Goal: Information Seeking & Learning: Learn about a topic

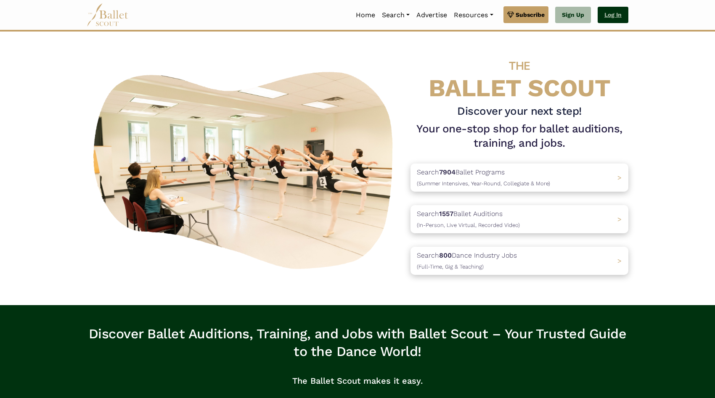
click at [619, 11] on link "Log In" at bounding box center [612, 15] width 31 height 17
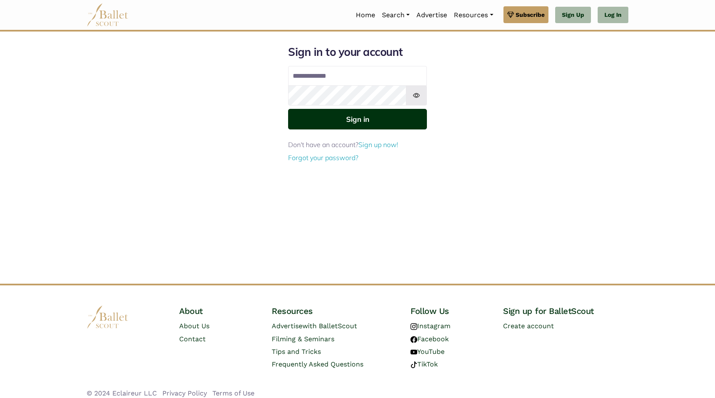
type input "**********"
click at [325, 121] on button "Sign in" at bounding box center [357, 119] width 139 height 21
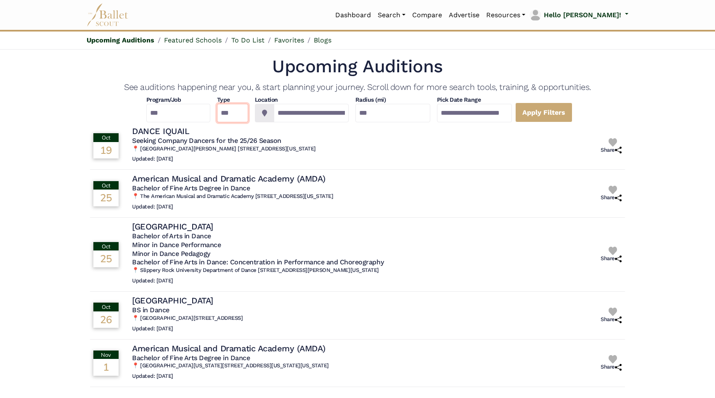
click at [223, 114] on select "*** ********* ******* ********" at bounding box center [232, 113] width 31 height 18
click at [217, 104] on select "*** ********* ******* ********" at bounding box center [232, 113] width 31 height 18
click at [180, 112] on select "**********" at bounding box center [178, 113] width 64 height 18
click at [146, 113] on select "**********" at bounding box center [178, 113] width 64 height 18
select select "*"
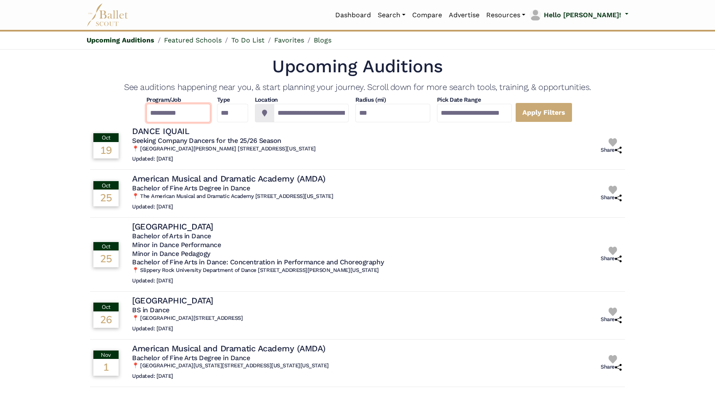
click at [146, 104] on select "**********" at bounding box center [178, 113] width 64 height 18
click at [568, 113] on link "Apply Filters" at bounding box center [543, 113] width 57 height 20
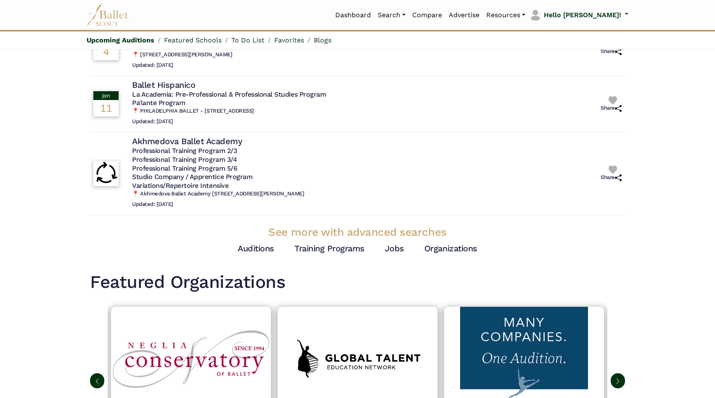
scroll to position [158, 0]
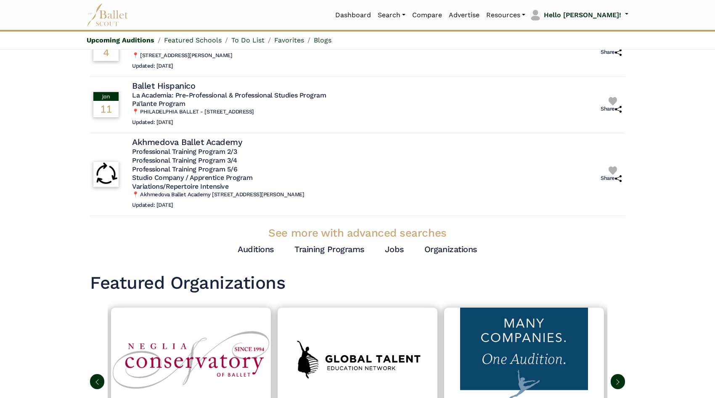
click at [339, 234] on h3 "See more with advanced searches" at bounding box center [357, 233] width 535 height 14
click at [270, 248] on link "Auditions" at bounding box center [255, 249] width 37 height 10
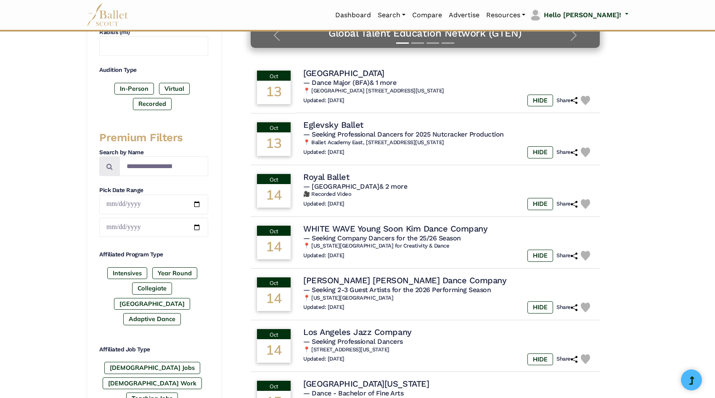
scroll to position [213, 0]
click at [169, 298] on label "Post High School" at bounding box center [152, 304] width 76 height 12
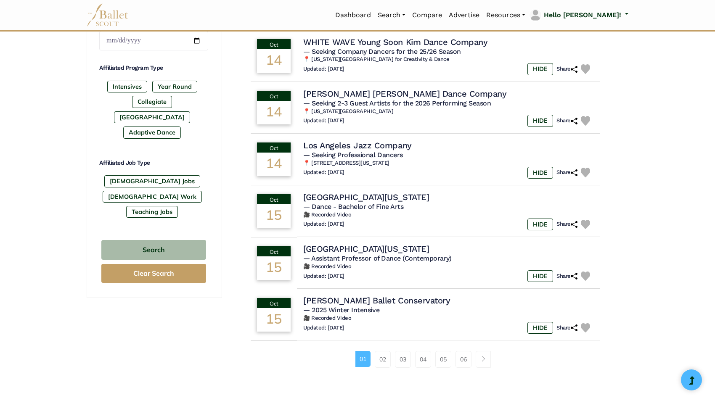
scroll to position [404, 0]
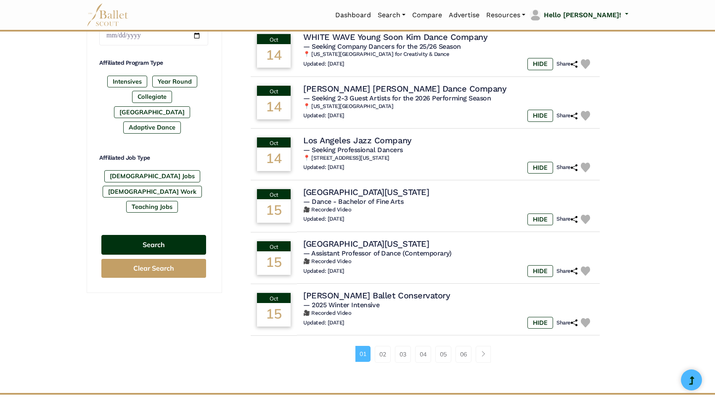
click at [179, 235] on button "Search" at bounding box center [153, 245] width 105 height 20
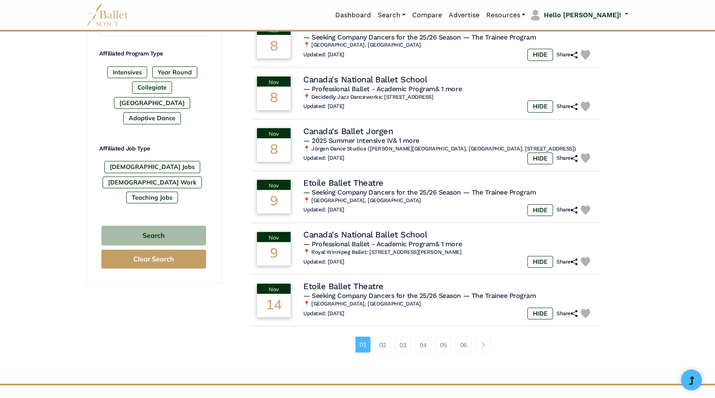
scroll to position [414, 0]
click at [383, 347] on link "02" at bounding box center [382, 344] width 16 height 17
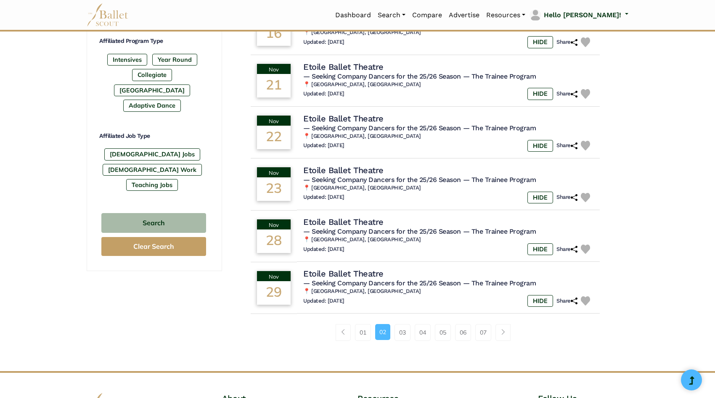
scroll to position [428, 0]
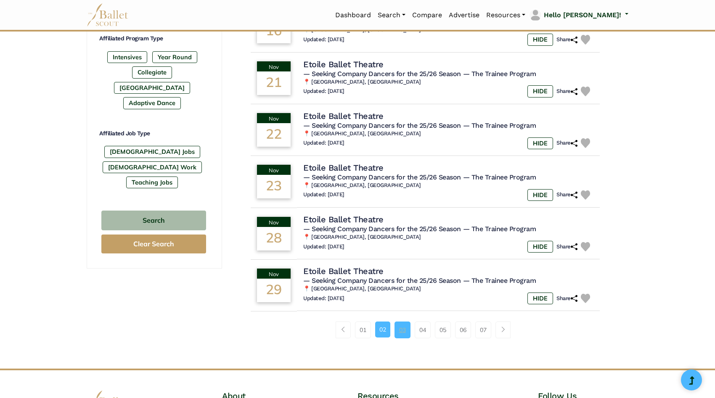
click at [402, 333] on link "03" at bounding box center [402, 330] width 16 height 17
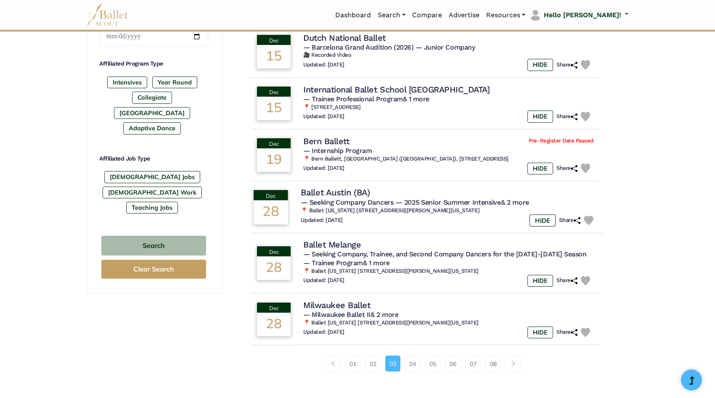
scroll to position [404, 0]
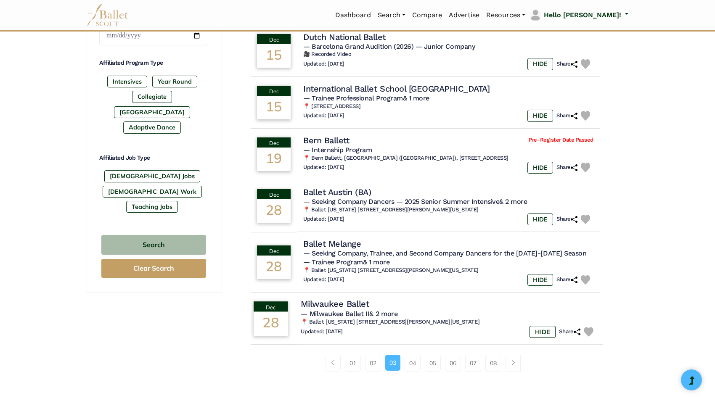
click at [353, 305] on h4 "Milwaukee Ballet" at bounding box center [335, 303] width 69 height 11
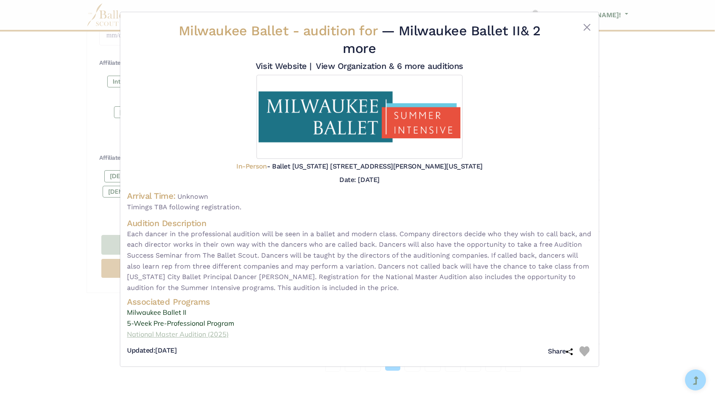
click at [211, 334] on link "National Master Audition (2025)" at bounding box center [359, 334] width 465 height 11
click at [588, 27] on button "Close" at bounding box center [587, 27] width 10 height 10
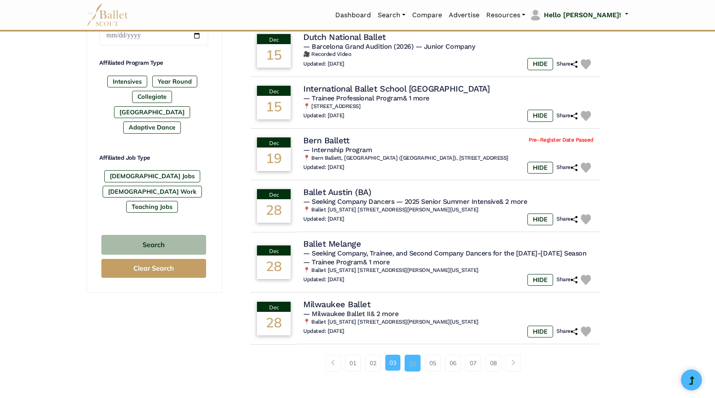
click at [413, 362] on link "04" at bounding box center [412, 363] width 16 height 17
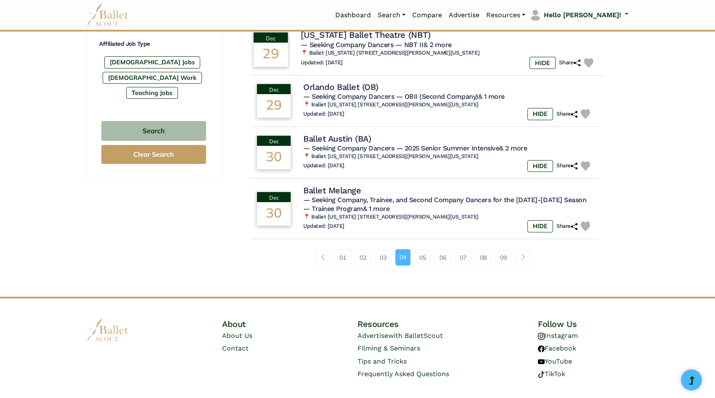
scroll to position [529, 0]
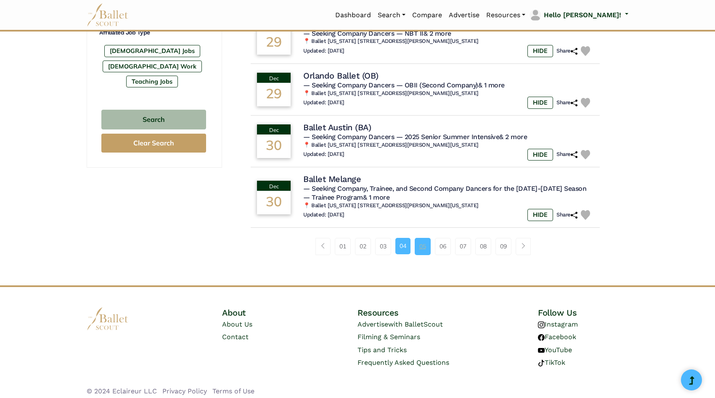
click at [424, 249] on link "05" at bounding box center [422, 246] width 16 height 17
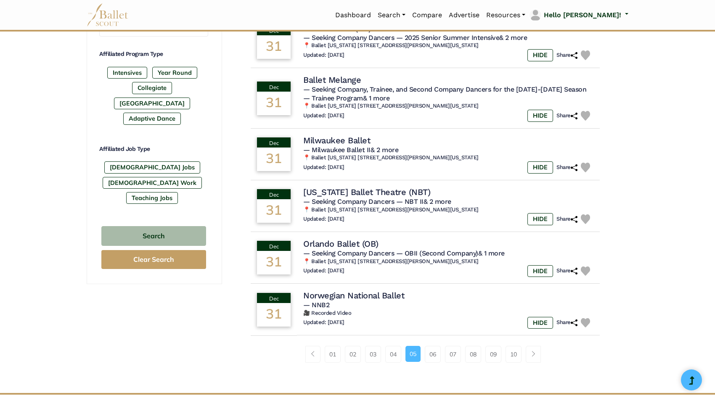
scroll to position [422, 0]
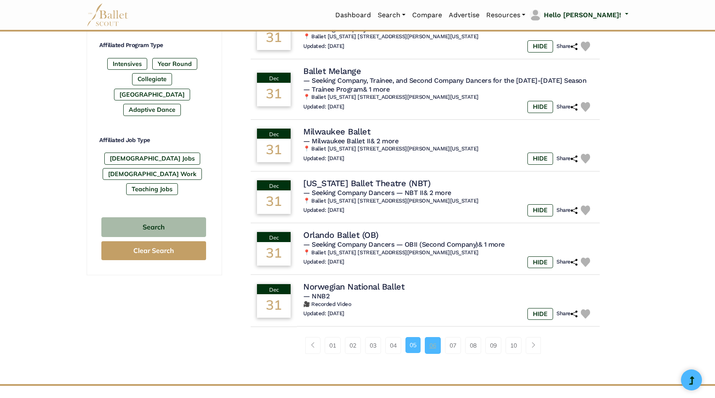
click at [431, 349] on link "06" at bounding box center [433, 345] width 16 height 17
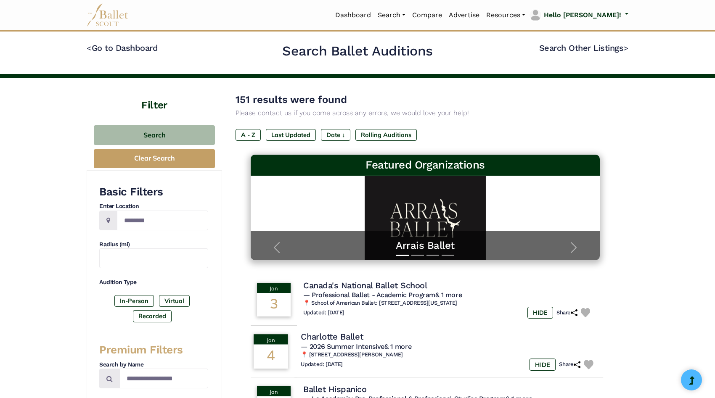
click at [361, 347] on span "— 2026 Summer Intensive & 1 more" at bounding box center [356, 347] width 111 height 8
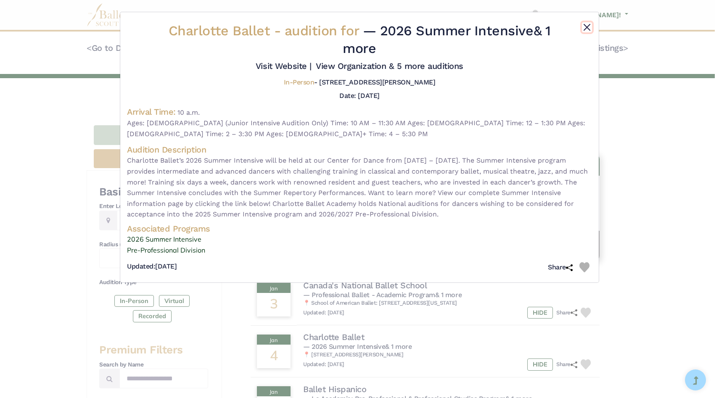
click at [589, 24] on button "Close" at bounding box center [587, 27] width 10 height 10
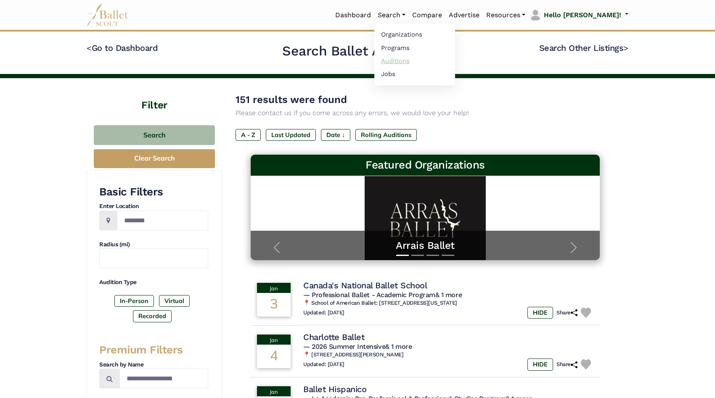
click at [414, 60] on link "Auditions" at bounding box center [414, 60] width 81 height 13
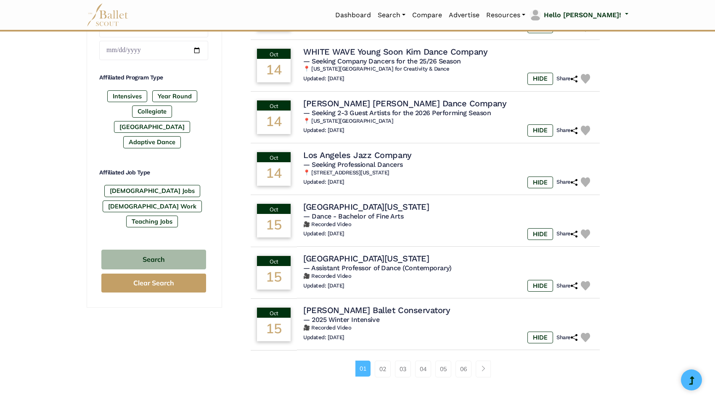
scroll to position [390, 0]
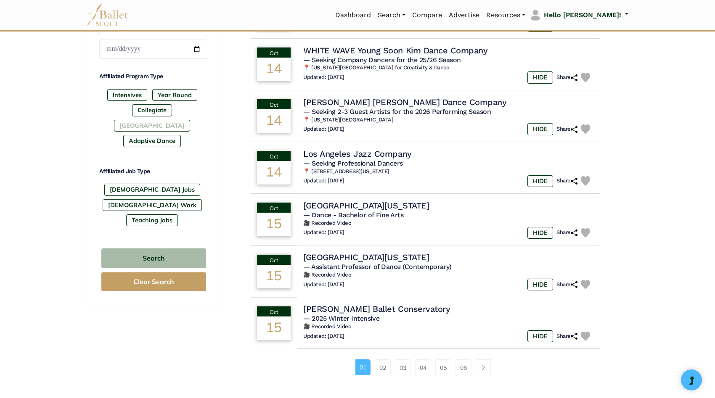
click at [185, 120] on label "[GEOGRAPHIC_DATA]" at bounding box center [152, 126] width 76 height 12
click at [137, 248] on button "Search" at bounding box center [153, 258] width 105 height 20
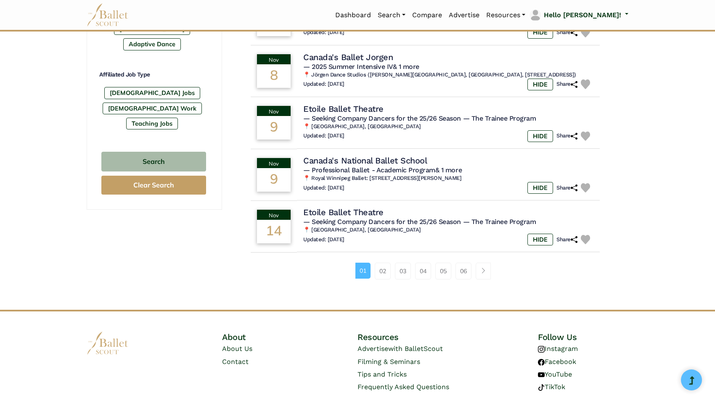
scroll to position [520, 0]
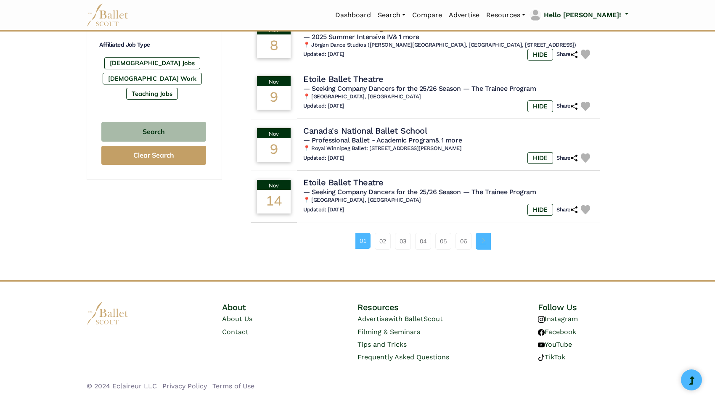
click at [480, 239] on span "Page navigation example" at bounding box center [483, 241] width 6 height 6
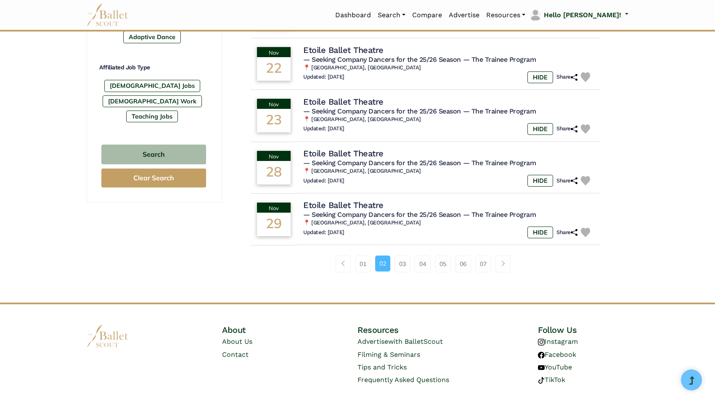
scroll to position [520, 0]
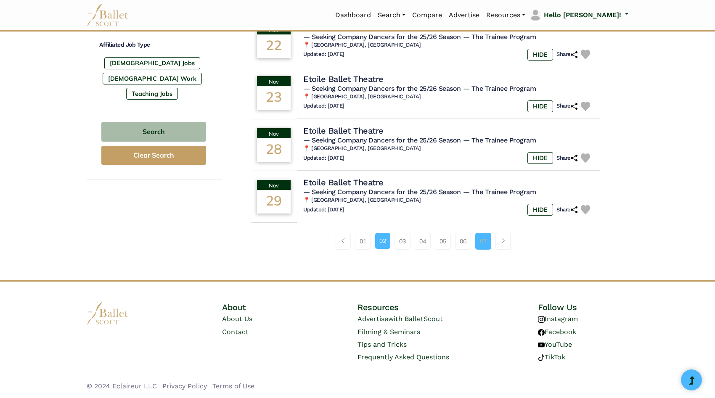
click at [485, 237] on link "07" at bounding box center [483, 241] width 16 height 17
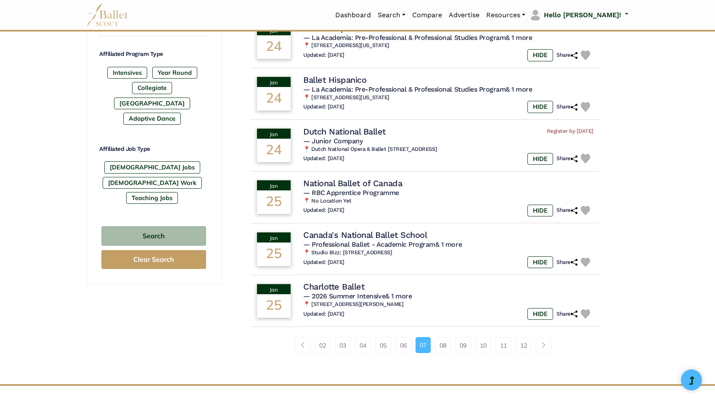
scroll to position [421, 0]
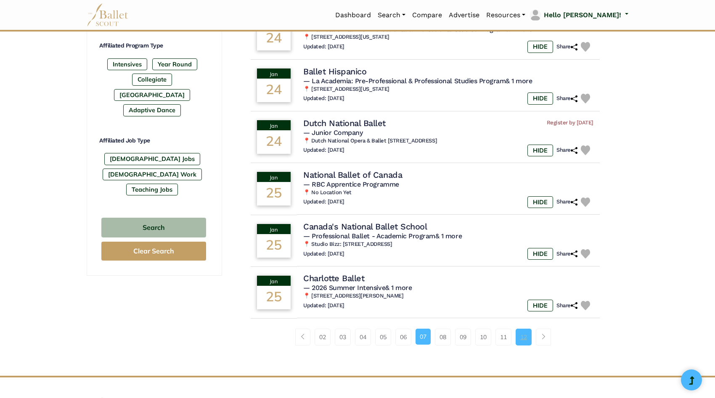
click at [522, 340] on link "12" at bounding box center [523, 337] width 16 height 17
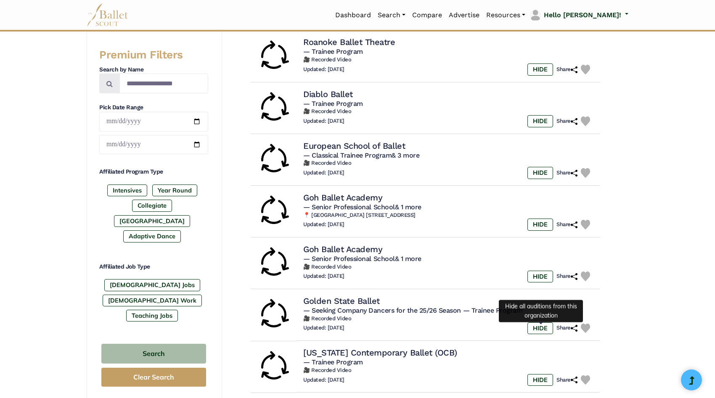
scroll to position [295, 0]
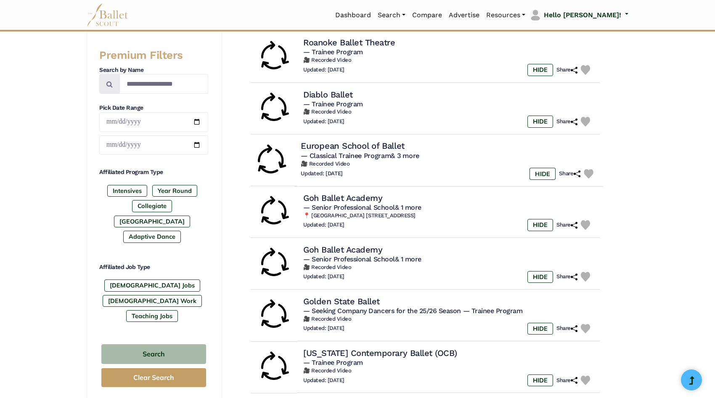
click at [359, 144] on h4 "European School of Ballet" at bounding box center [353, 145] width 104 height 11
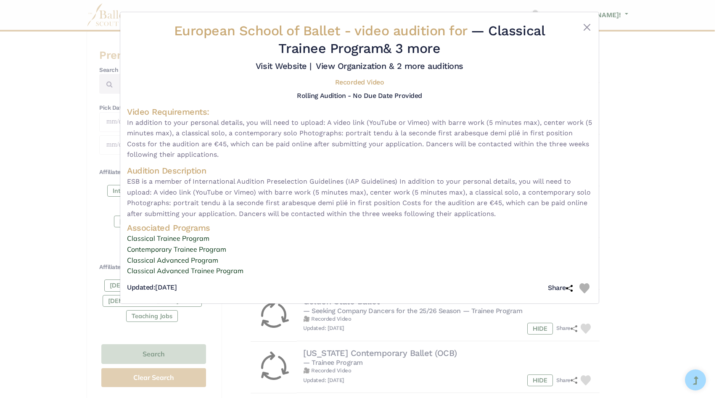
click at [582, 285] on img at bounding box center [584, 288] width 10 height 10
click at [587, 26] on button "Close" at bounding box center [587, 27] width 10 height 10
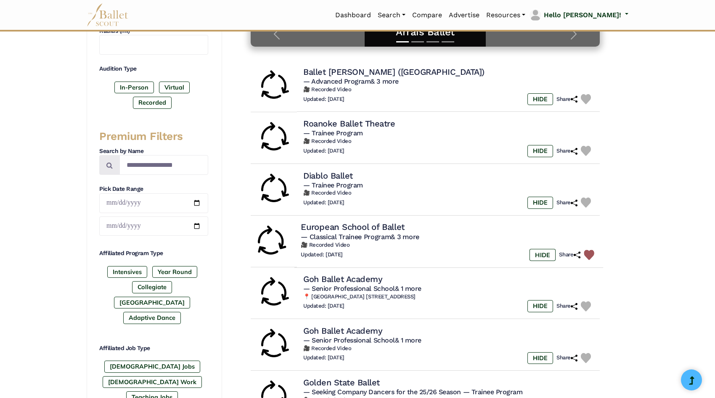
scroll to position [213, 0]
click at [377, 123] on h4 "Roanoke Ballet Theatre" at bounding box center [348, 123] width 94 height 11
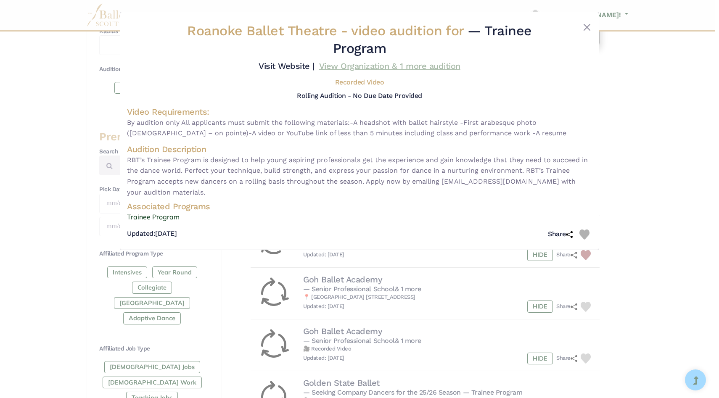
click at [443, 65] on link "View Organization & 1 more audition" at bounding box center [389, 66] width 141 height 10
click at [587, 25] on button "Close" at bounding box center [587, 27] width 10 height 10
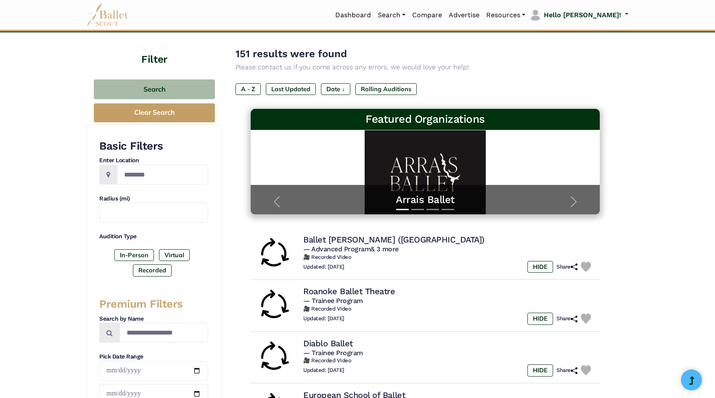
scroll to position [0, 0]
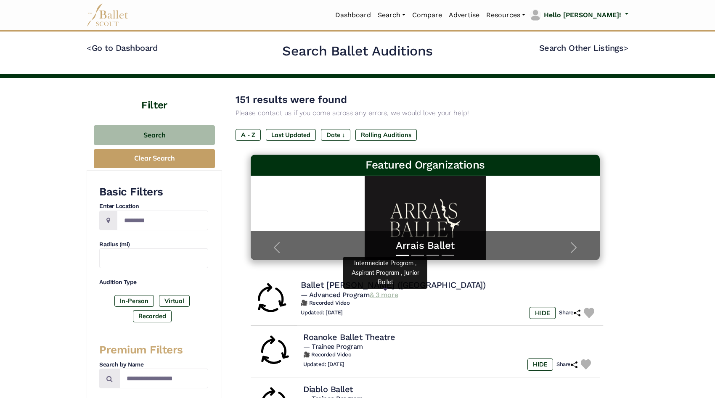
click at [388, 291] on link "& 3 more" at bounding box center [383, 295] width 28 height 8
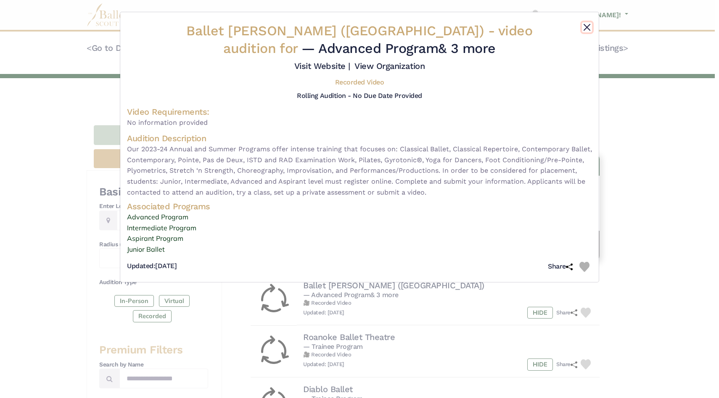
click at [590, 30] on button "Close" at bounding box center [587, 27] width 10 height 10
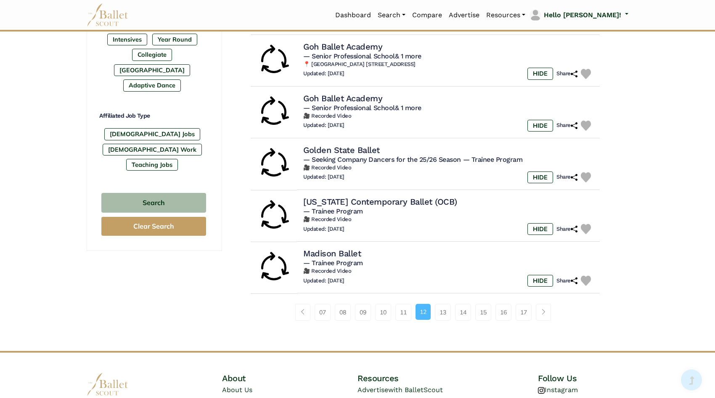
scroll to position [520, 0]
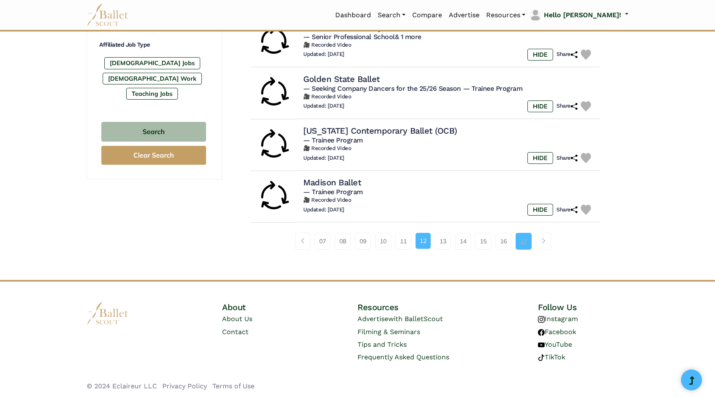
click at [529, 237] on link "17" at bounding box center [523, 241] width 16 height 17
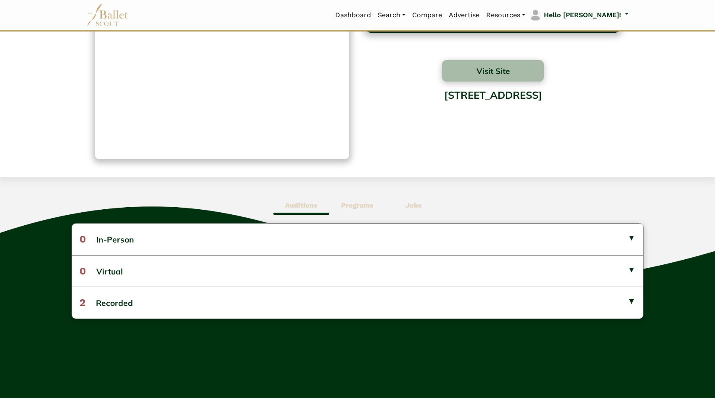
scroll to position [87, 0]
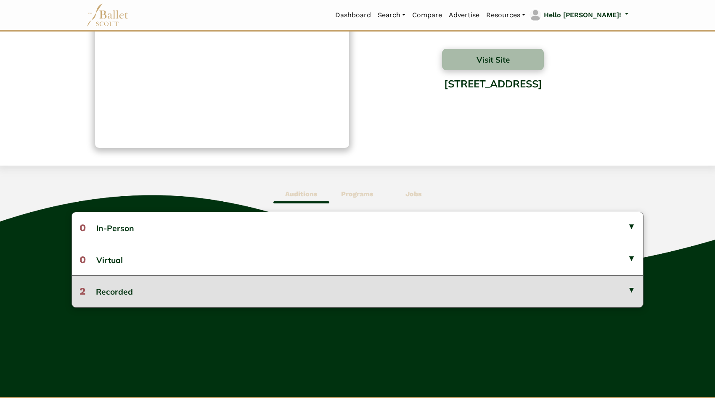
click at [633, 290] on button "2 Recorded" at bounding box center [357, 291] width 571 height 32
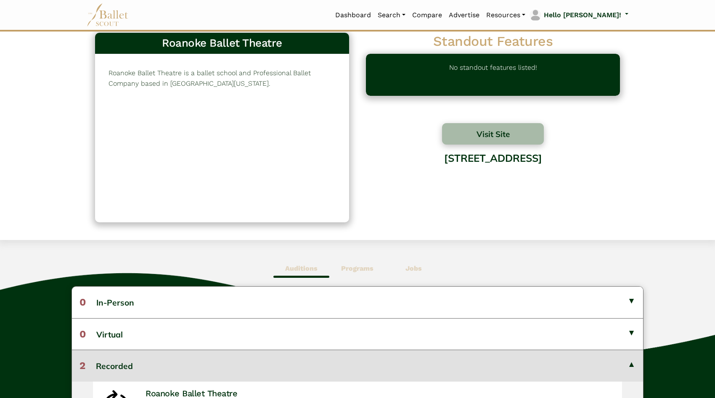
scroll to position [0, 0]
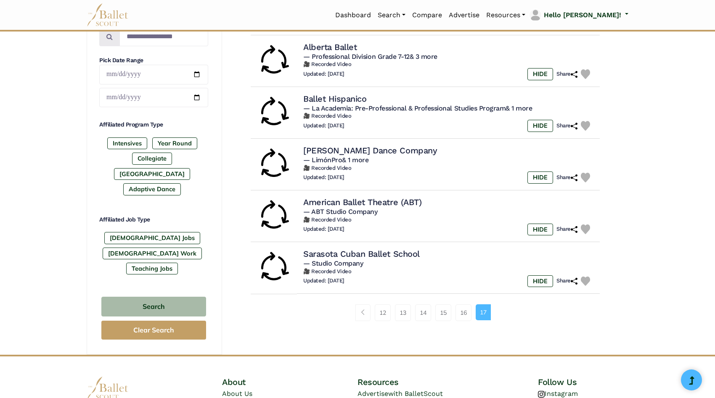
scroll to position [416, 0]
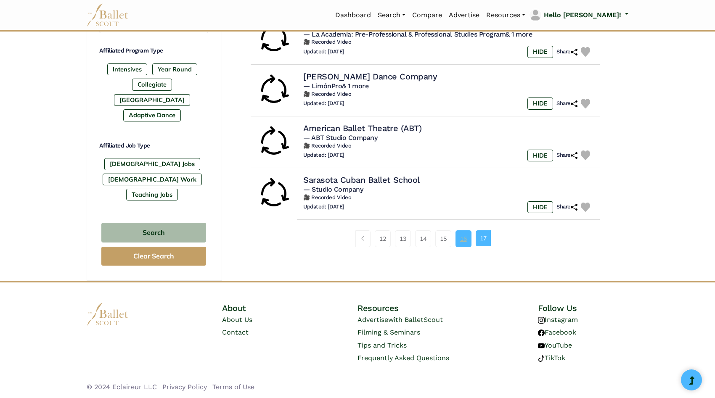
click at [468, 242] on link "16" at bounding box center [463, 238] width 16 height 17
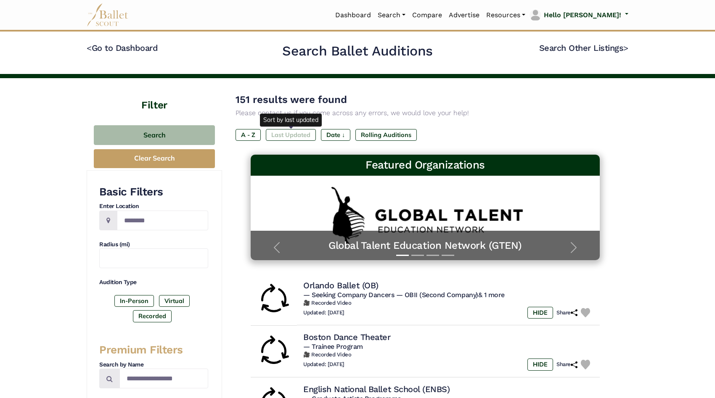
click at [302, 132] on label "Last Updated" at bounding box center [291, 135] width 50 height 12
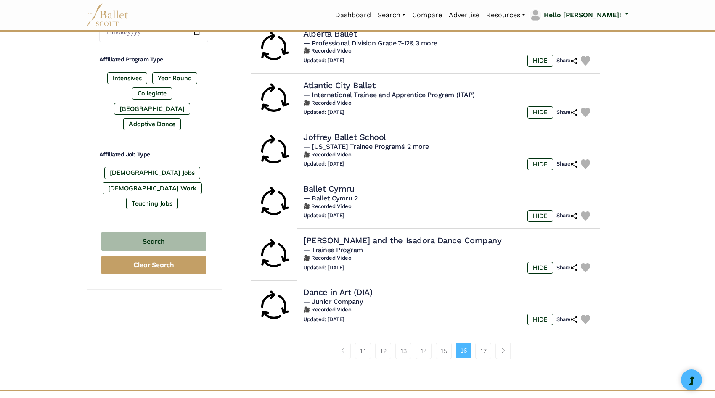
scroll to position [408, 0]
click at [443, 351] on link "15" at bounding box center [443, 350] width 16 height 17
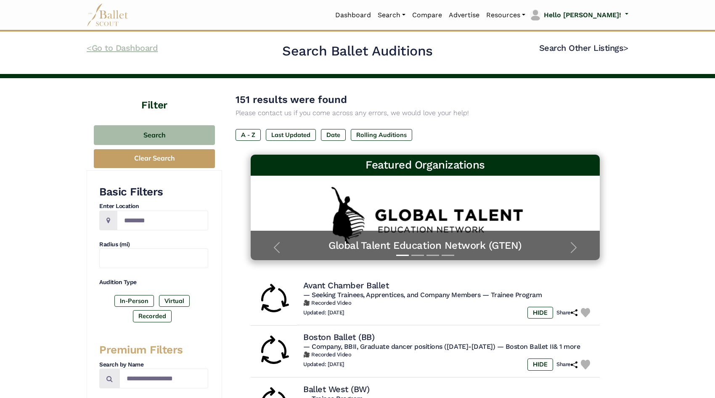
click at [151, 49] on link "< Go to Dashboard" at bounding box center [122, 48] width 71 height 10
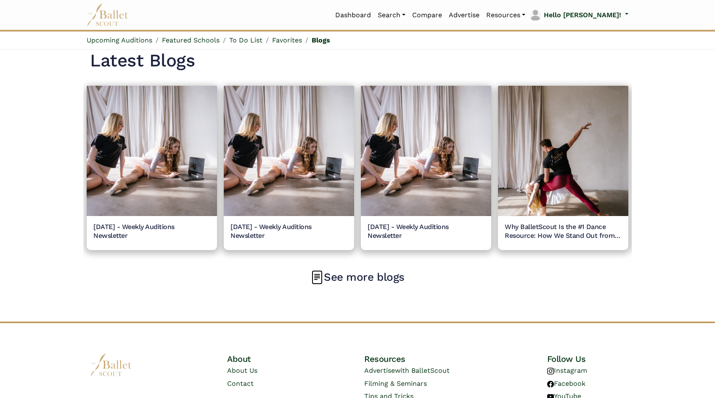
scroll to position [949, 0]
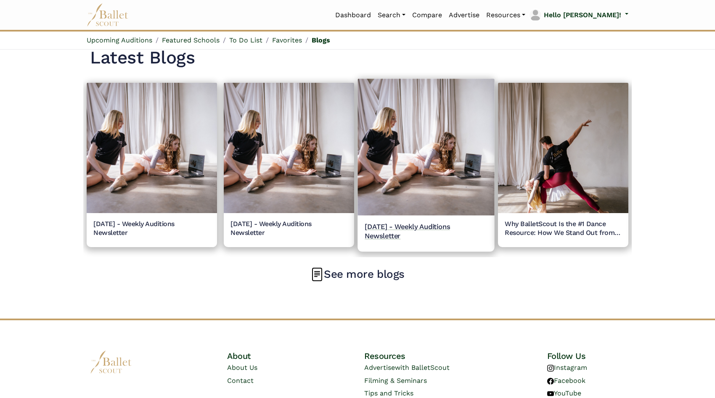
click at [385, 233] on h5 "[DATE] - Weekly Auditions Newsletter" at bounding box center [425, 231] width 123 height 18
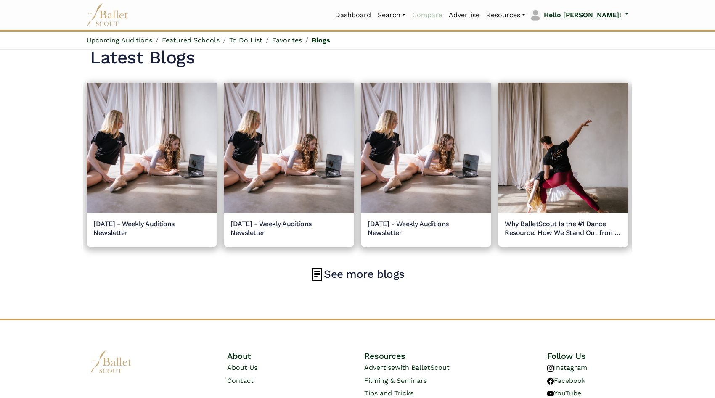
click at [445, 16] on link "Compare" at bounding box center [427, 15] width 37 height 18
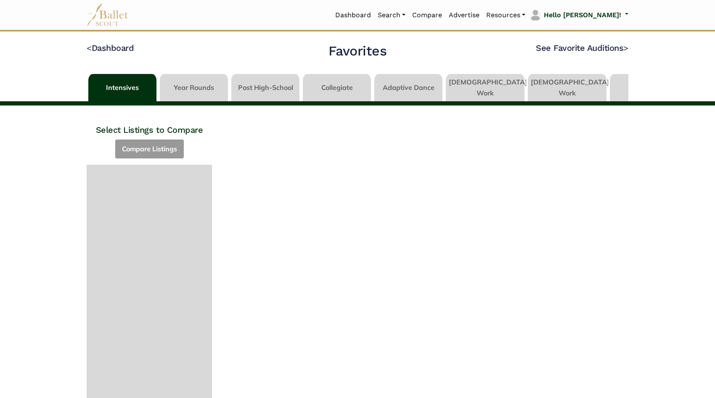
click at [278, 86] on link at bounding box center [265, 86] width 68 height 24
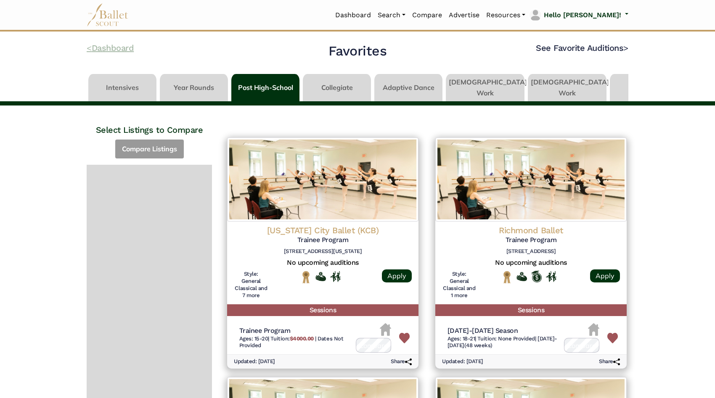
click at [115, 51] on link "< Dashboard" at bounding box center [110, 48] width 47 height 10
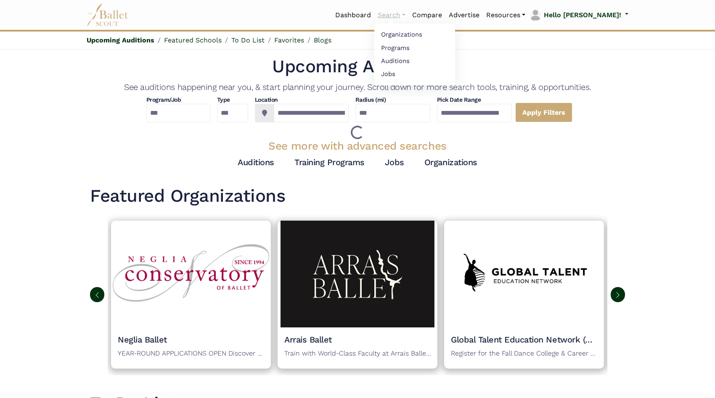
click at [409, 14] on link "Search" at bounding box center [391, 15] width 34 height 18
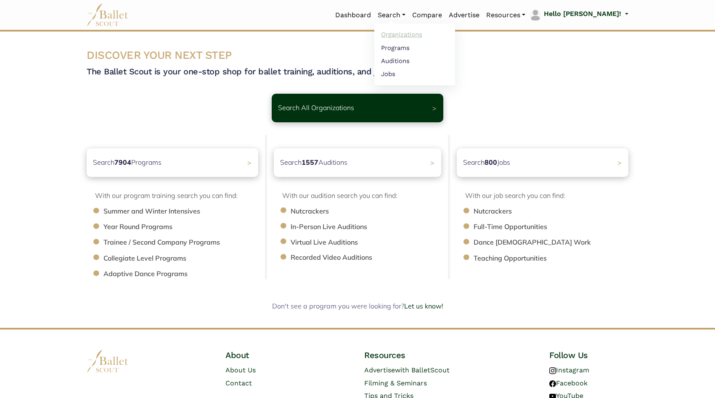
click at [421, 34] on link "Organizations" at bounding box center [414, 34] width 81 height 13
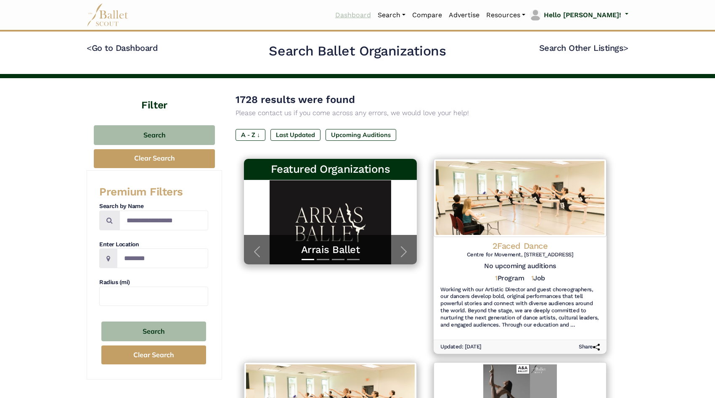
click at [374, 10] on link "Dashboard" at bounding box center [353, 15] width 42 height 18
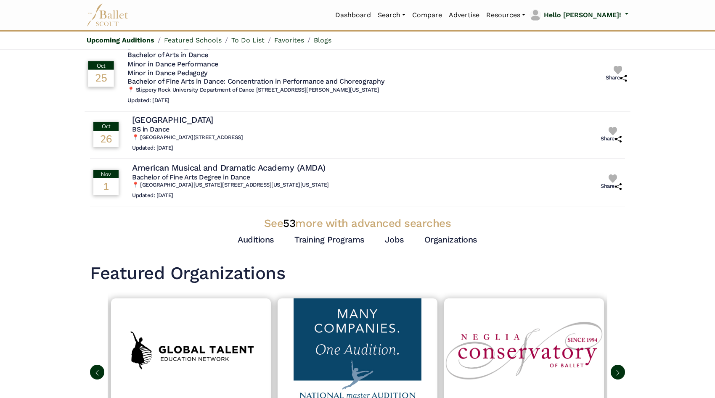
scroll to position [185, 0]
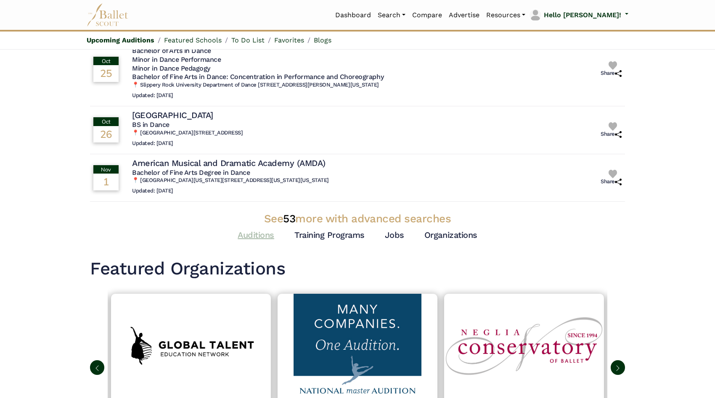
click at [261, 237] on link "Auditions" at bounding box center [255, 235] width 37 height 10
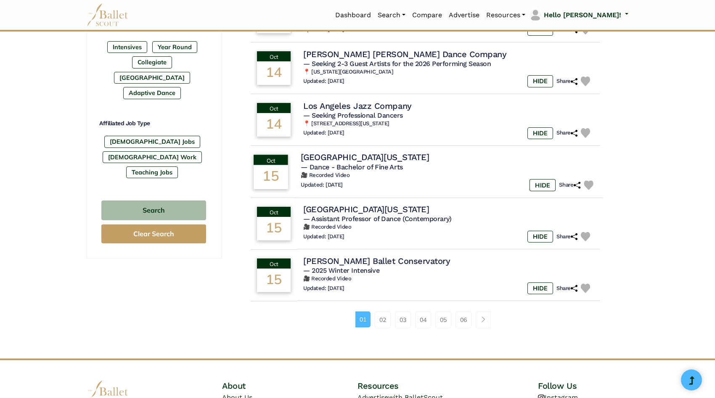
scroll to position [439, 0]
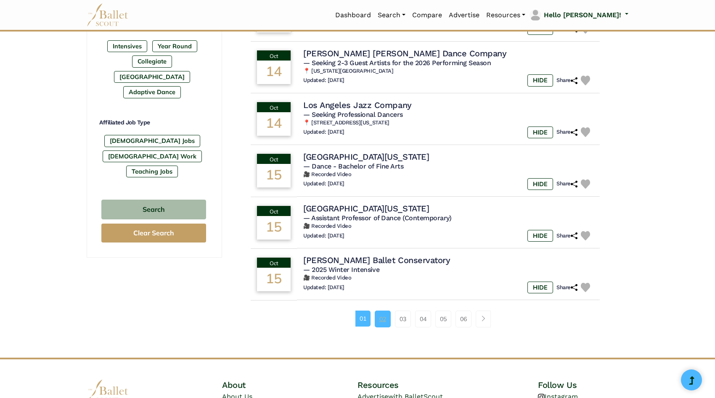
click at [385, 323] on link "02" at bounding box center [382, 319] width 16 height 17
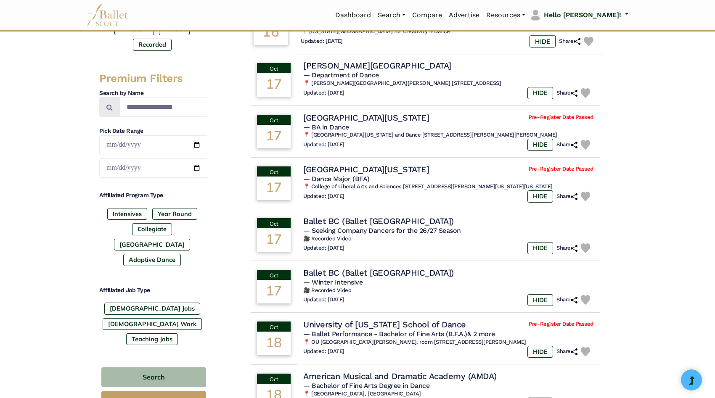
scroll to position [274, 0]
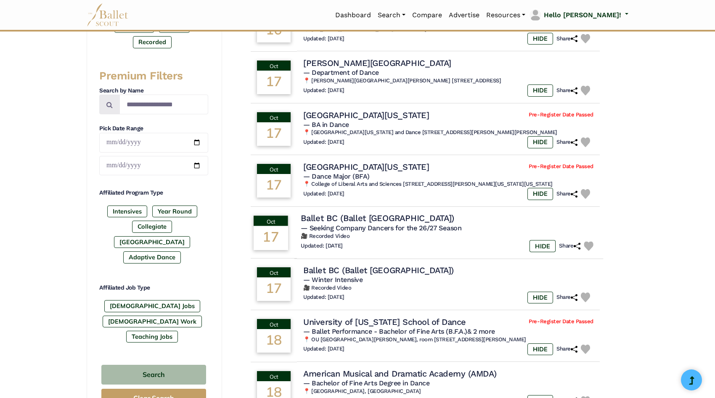
click at [396, 221] on h4 "Ballet BC (Ballet [GEOGRAPHIC_DATA])" at bounding box center [377, 218] width 153 height 11
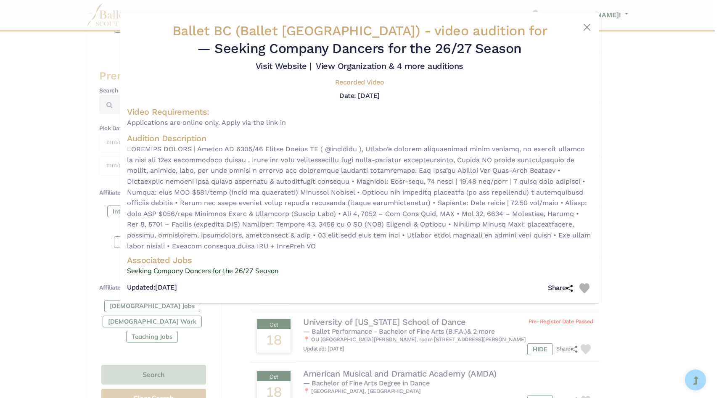
click at [583, 287] on img at bounding box center [584, 288] width 10 height 10
click at [351, 83] on h5 "Recorded Video" at bounding box center [359, 82] width 49 height 9
click at [199, 112] on span "Video Requirements:" at bounding box center [168, 112] width 82 height 10
click at [166, 271] on link "Seeking Company Dancers for the 26/27 Season" at bounding box center [359, 271] width 465 height 11
click at [583, 25] on button "Close" at bounding box center [587, 27] width 10 height 10
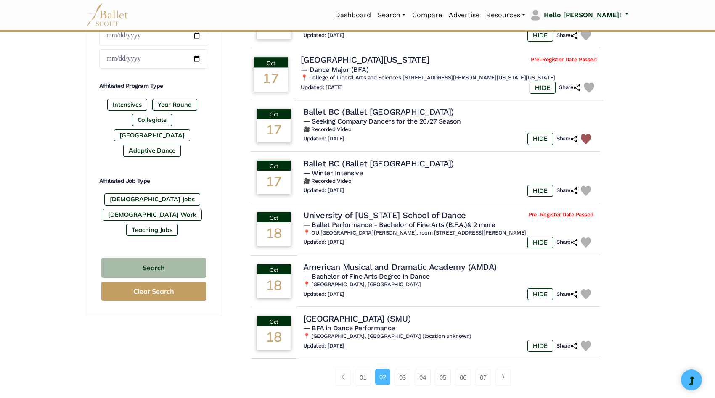
scroll to position [382, 0]
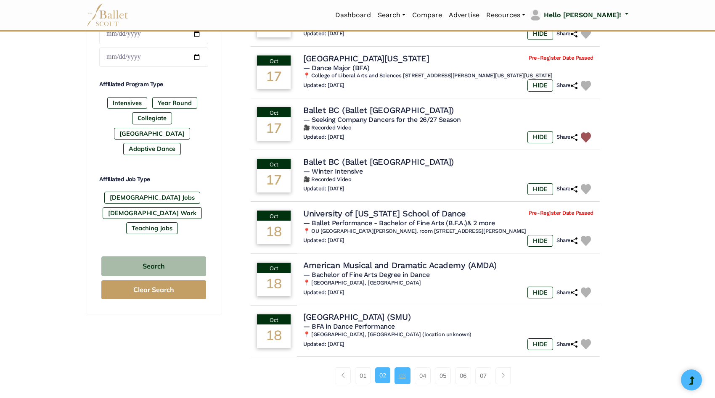
click at [399, 376] on link "03" at bounding box center [402, 375] width 16 height 17
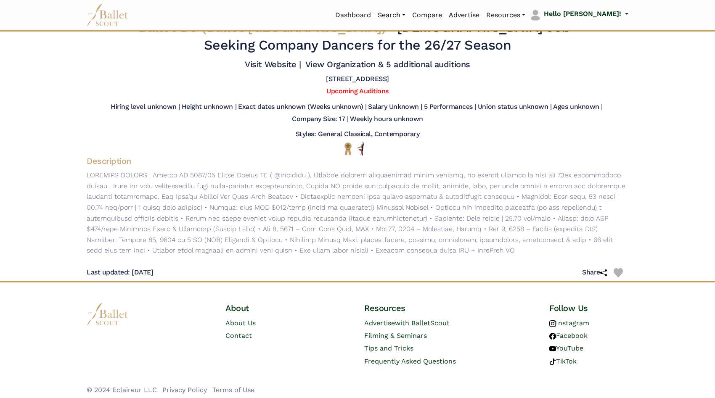
scroll to position [20, 0]
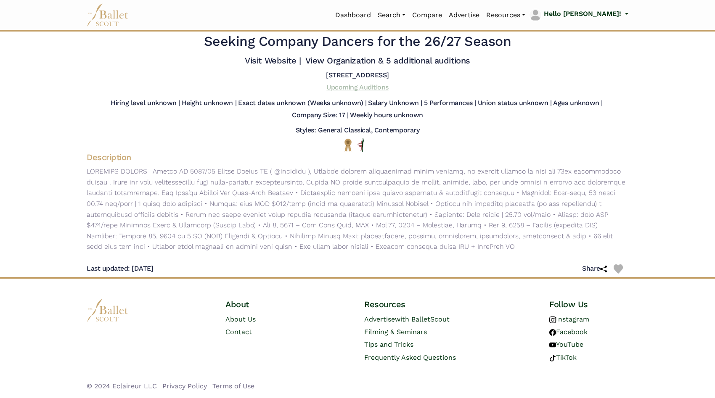
click at [361, 87] on link "Upcoming Auditions" at bounding box center [357, 87] width 62 height 8
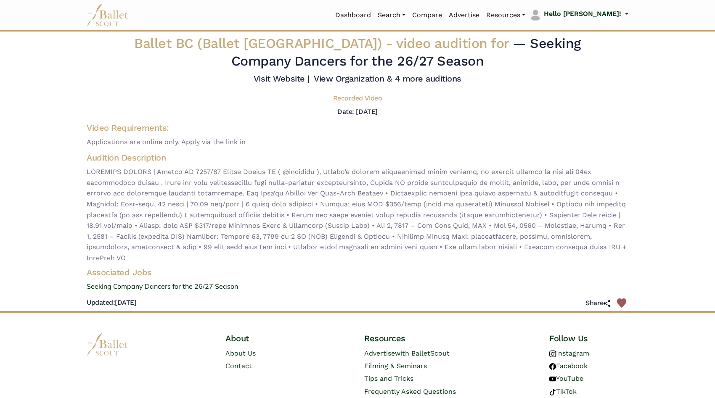
scroll to position [1, 0]
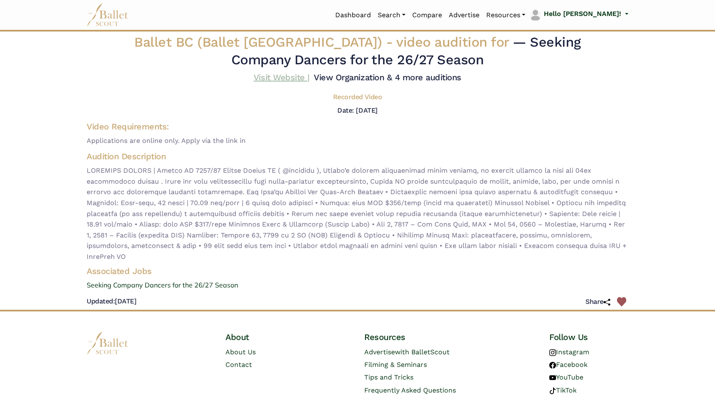
click at [286, 74] on link "Visit Website |" at bounding box center [281, 77] width 56 height 10
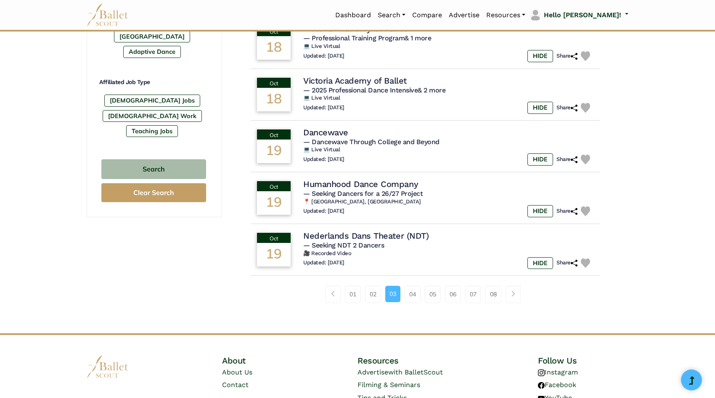
scroll to position [483, 0]
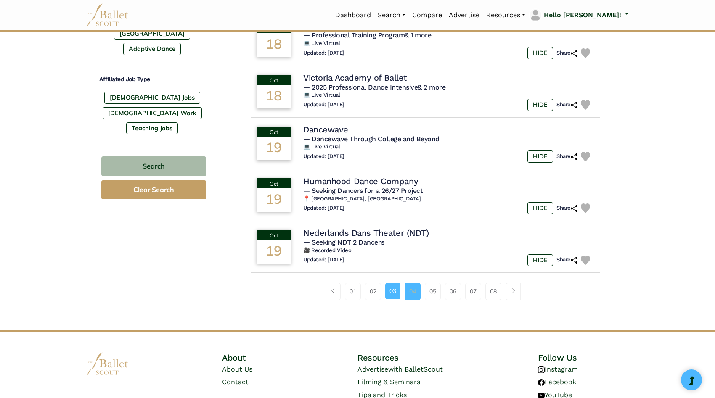
click at [409, 283] on link "04" at bounding box center [412, 291] width 16 height 17
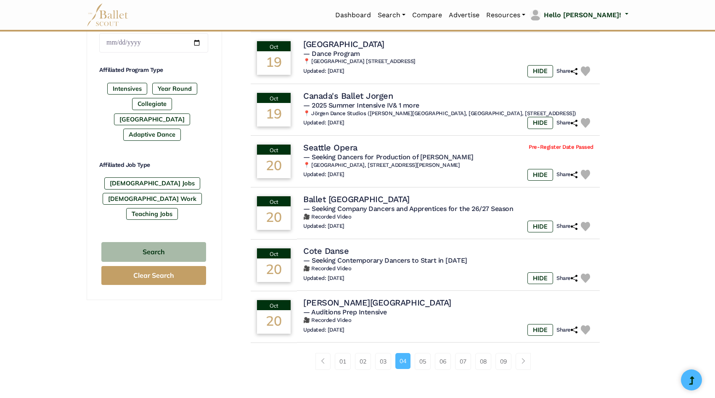
scroll to position [398, 0]
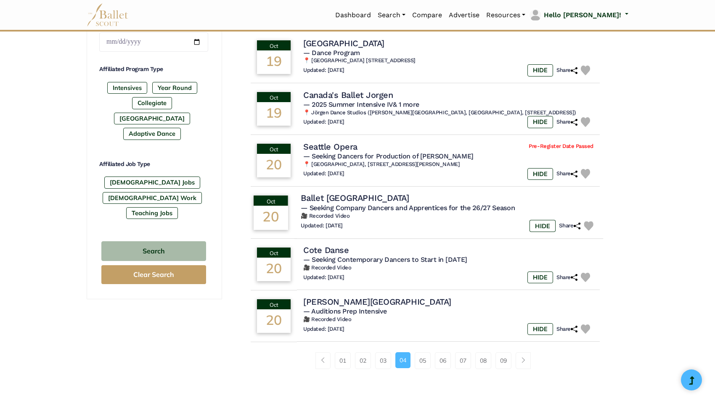
click at [353, 200] on h4 "Ballet Edmonton" at bounding box center [355, 197] width 108 height 11
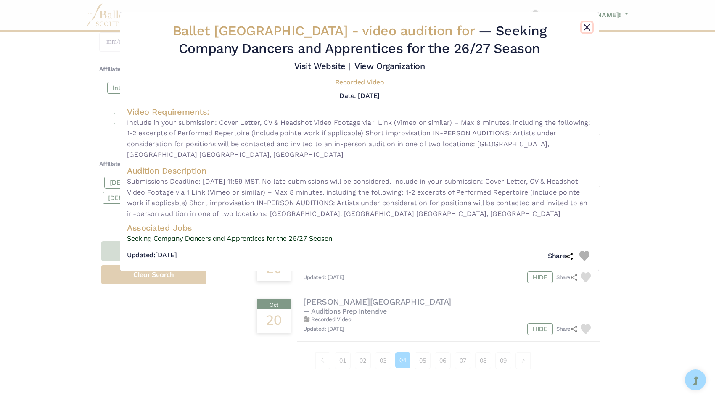
click at [586, 30] on button "Close" at bounding box center [587, 27] width 10 height 10
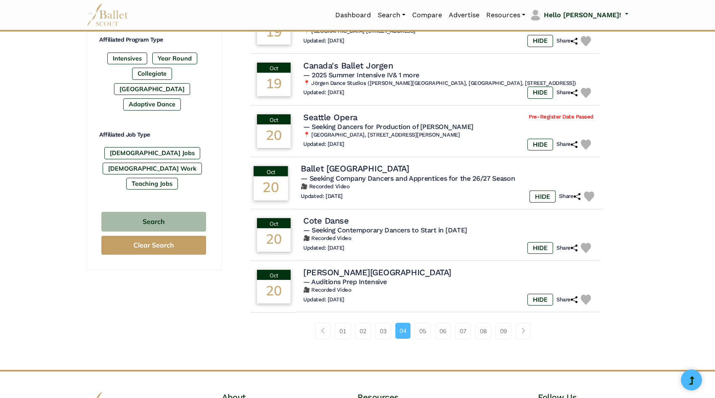
scroll to position [427, 0]
click at [419, 332] on link "05" at bounding box center [422, 330] width 16 height 17
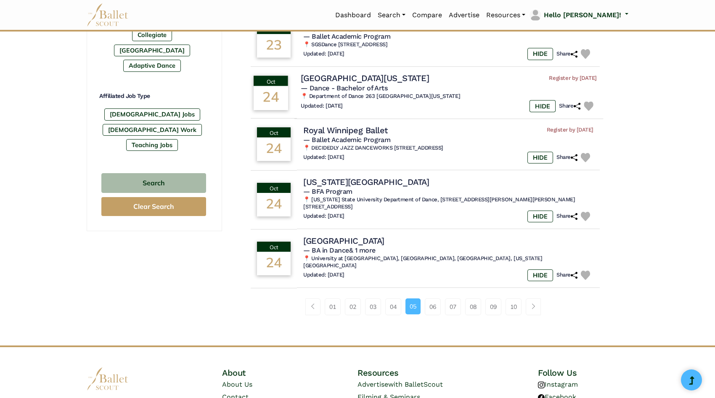
scroll to position [472, 0]
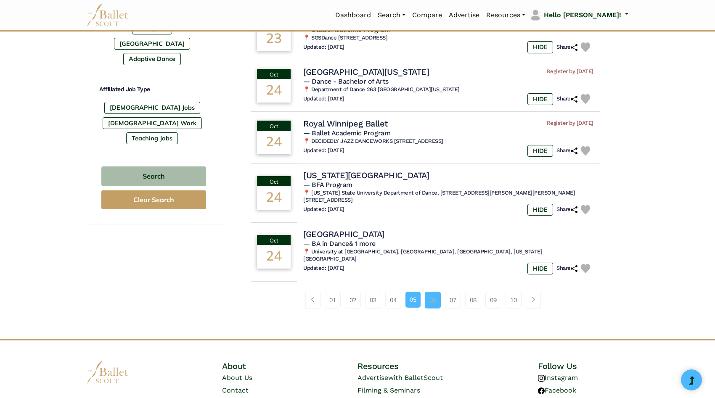
click at [430, 301] on link "06" at bounding box center [433, 300] width 16 height 17
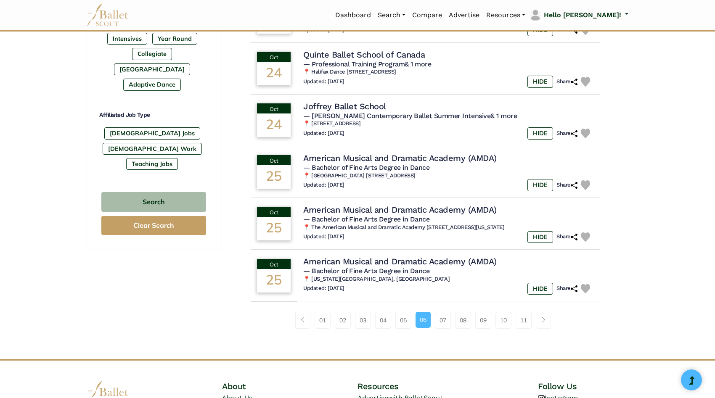
scroll to position [448, 0]
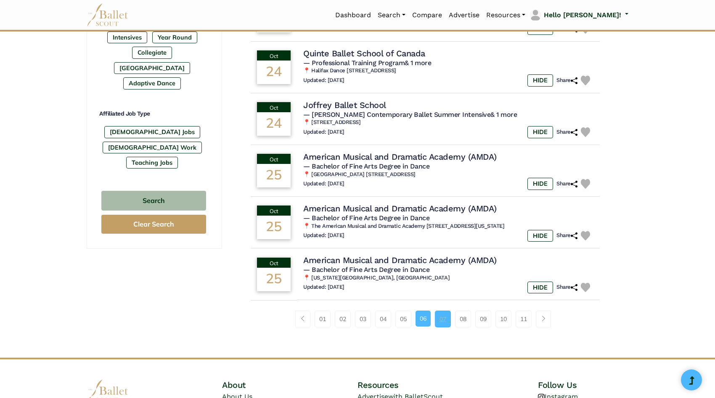
click at [447, 322] on link "07" at bounding box center [443, 319] width 16 height 17
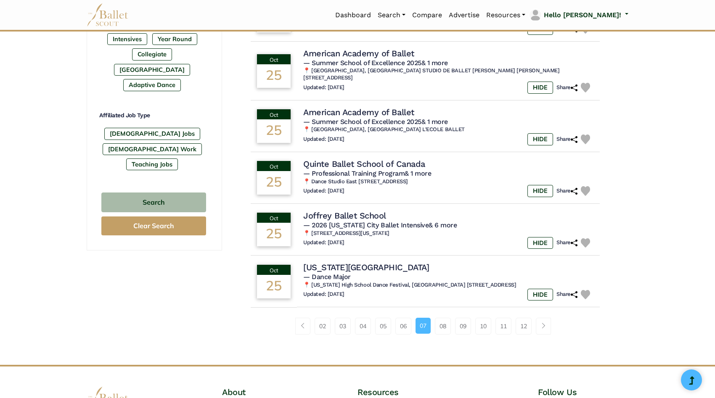
scroll to position [447, 0]
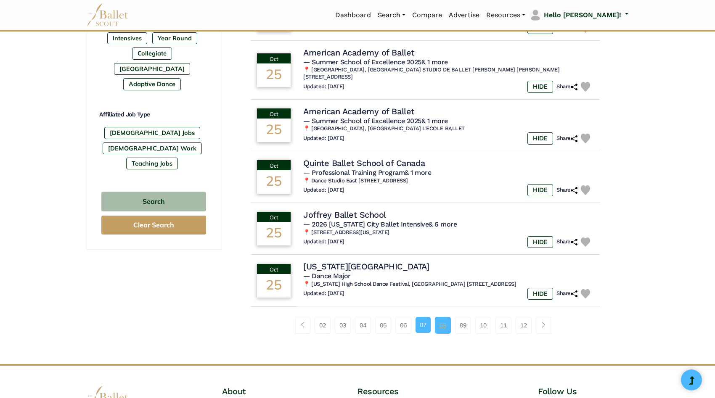
click at [445, 318] on link "08" at bounding box center [443, 325] width 16 height 17
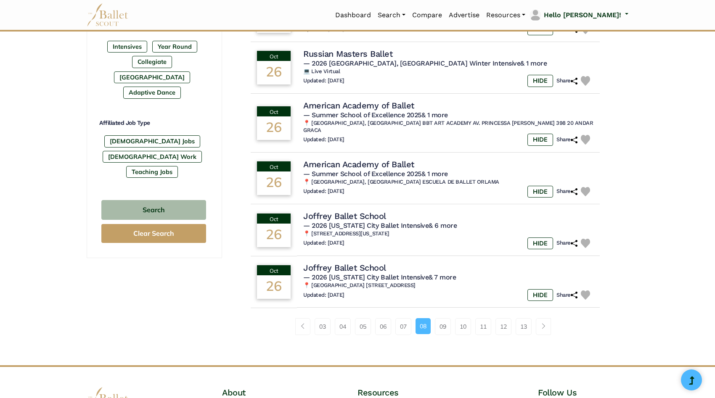
scroll to position [439, 0]
click at [446, 322] on link "09" at bounding box center [443, 326] width 16 height 17
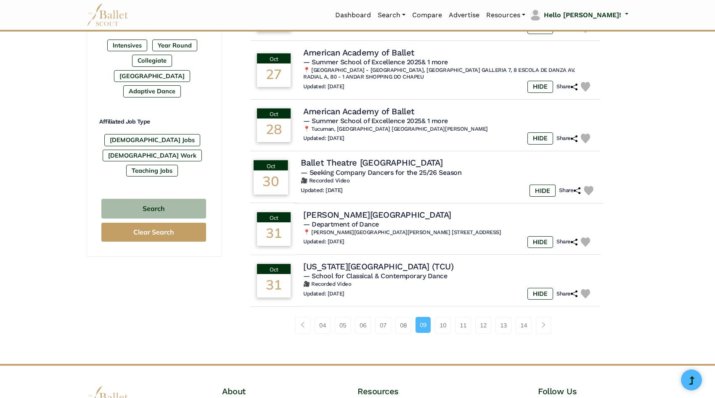
scroll to position [448, 0]
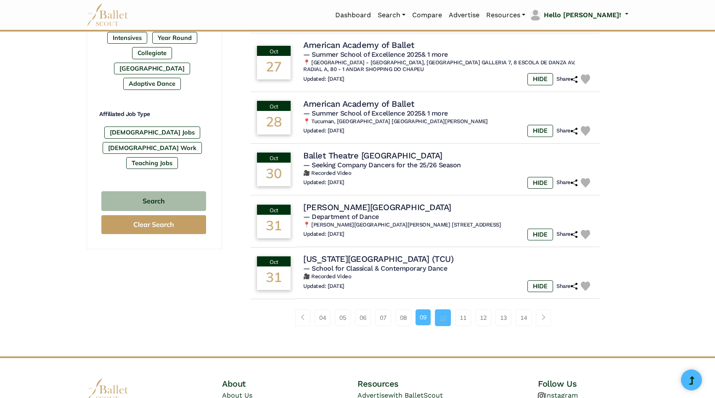
click at [446, 316] on link "10" at bounding box center [443, 317] width 16 height 17
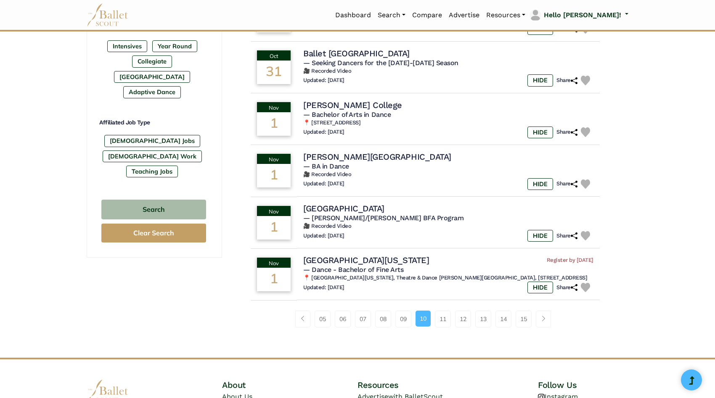
scroll to position [441, 0]
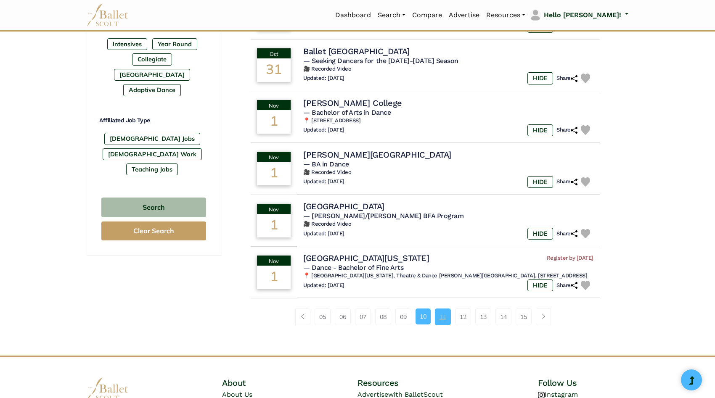
click at [444, 324] on link "11" at bounding box center [443, 317] width 16 height 17
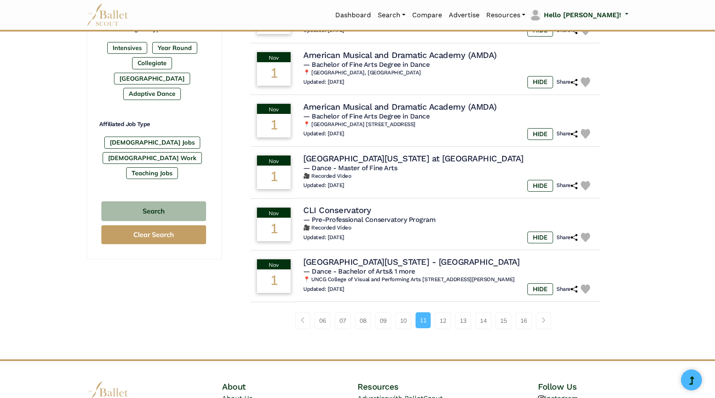
scroll to position [439, 0]
